Goal: Check status: Check status

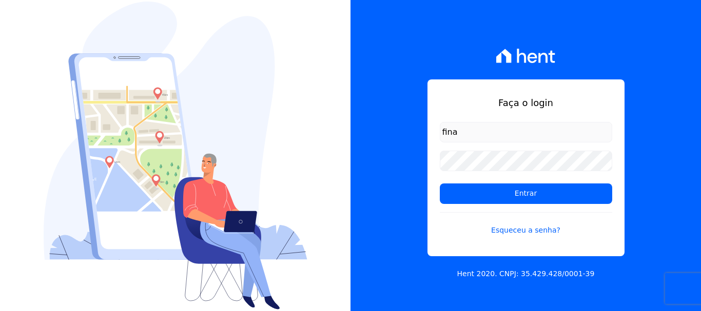
type input "financ.junco@gmail.com"
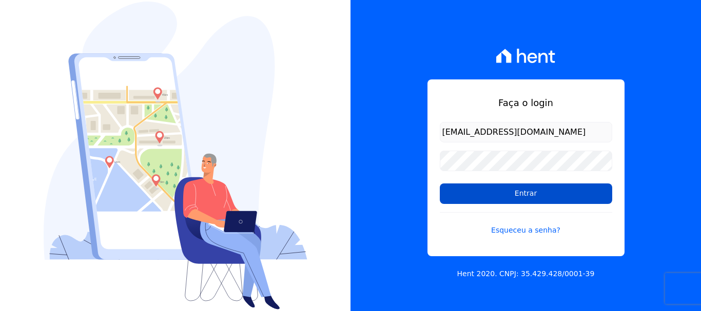
click at [533, 195] on input "Entrar" at bounding box center [526, 194] width 172 height 21
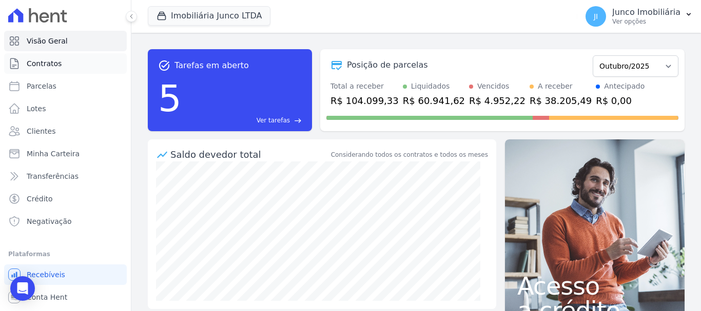
click at [56, 63] on span "Contratos" at bounding box center [44, 63] width 35 height 10
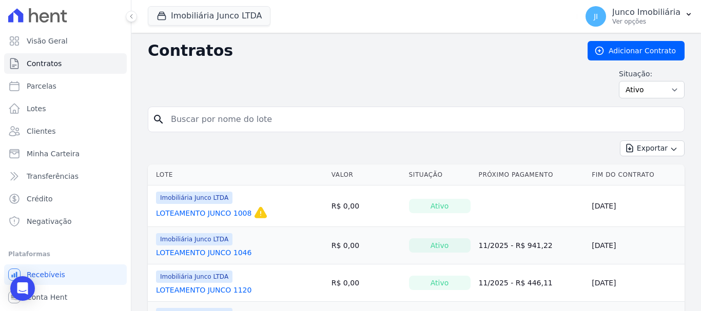
click at [216, 120] on input "search" at bounding box center [422, 119] width 515 height 21
type input "369"
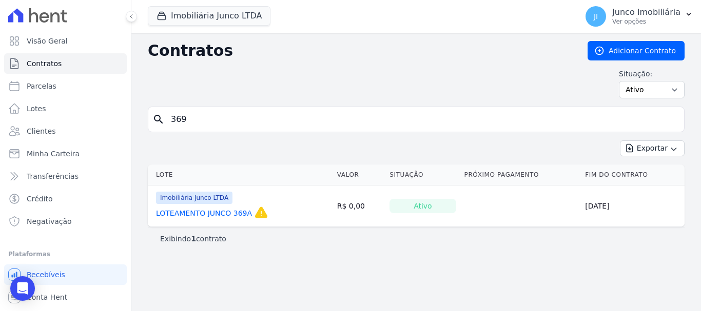
click at [209, 212] on link "LOTEAMENTO JUNCO 369A" at bounding box center [204, 213] width 96 height 10
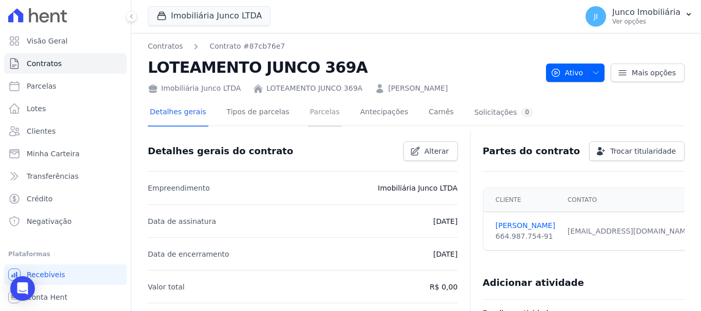
click at [308, 113] on link "Parcelas" at bounding box center [325, 113] width 34 height 27
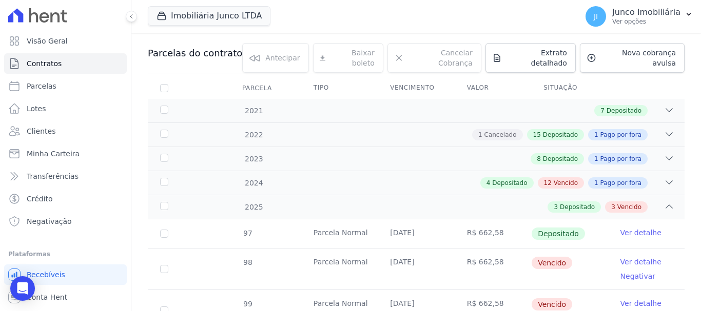
scroll to position [90, 0]
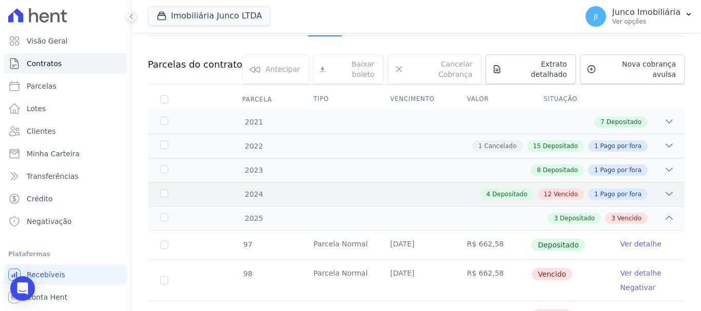
click at [550, 189] on div "12 Vencido" at bounding box center [561, 194] width 46 height 11
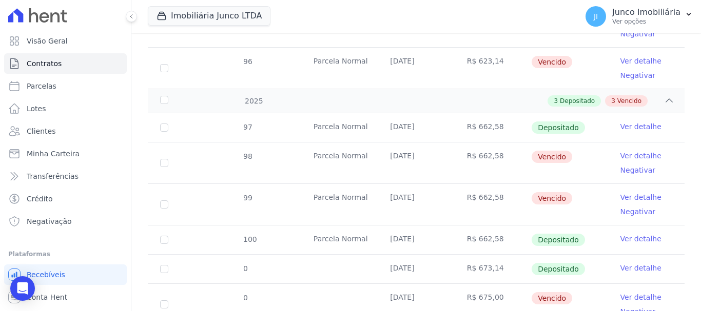
scroll to position [850, 0]
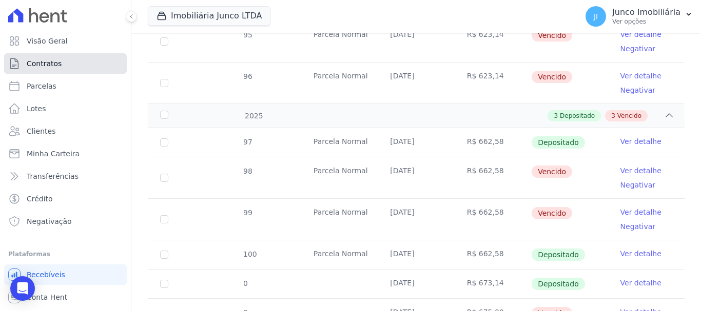
click at [49, 58] on span "Contratos" at bounding box center [44, 63] width 35 height 10
